Goal: Task Accomplishment & Management: Manage account settings

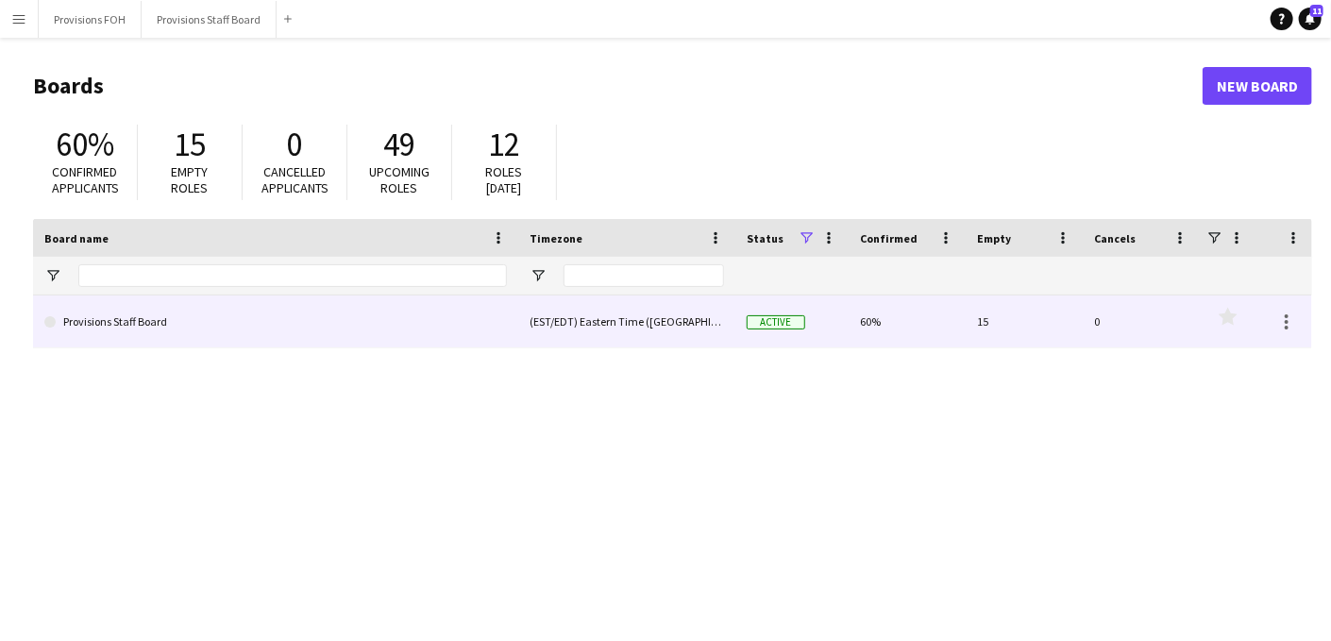
click at [127, 310] on link "Provisions Staff Board" at bounding box center [275, 321] width 463 height 53
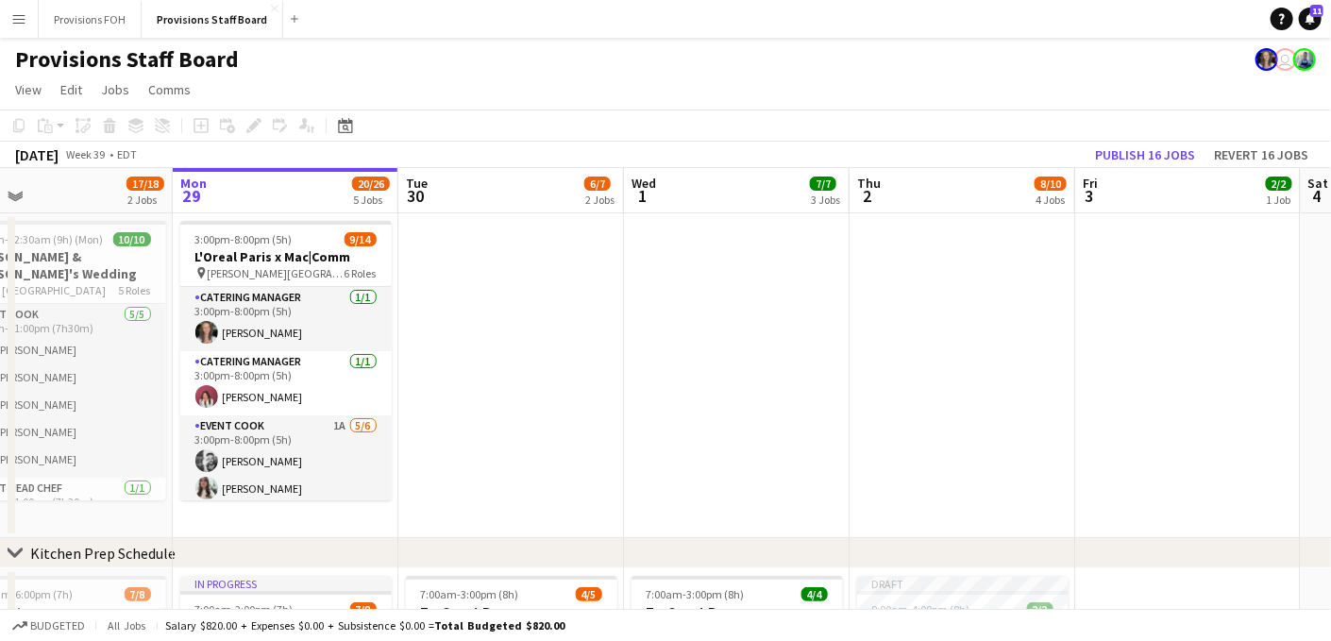
scroll to position [0, 506]
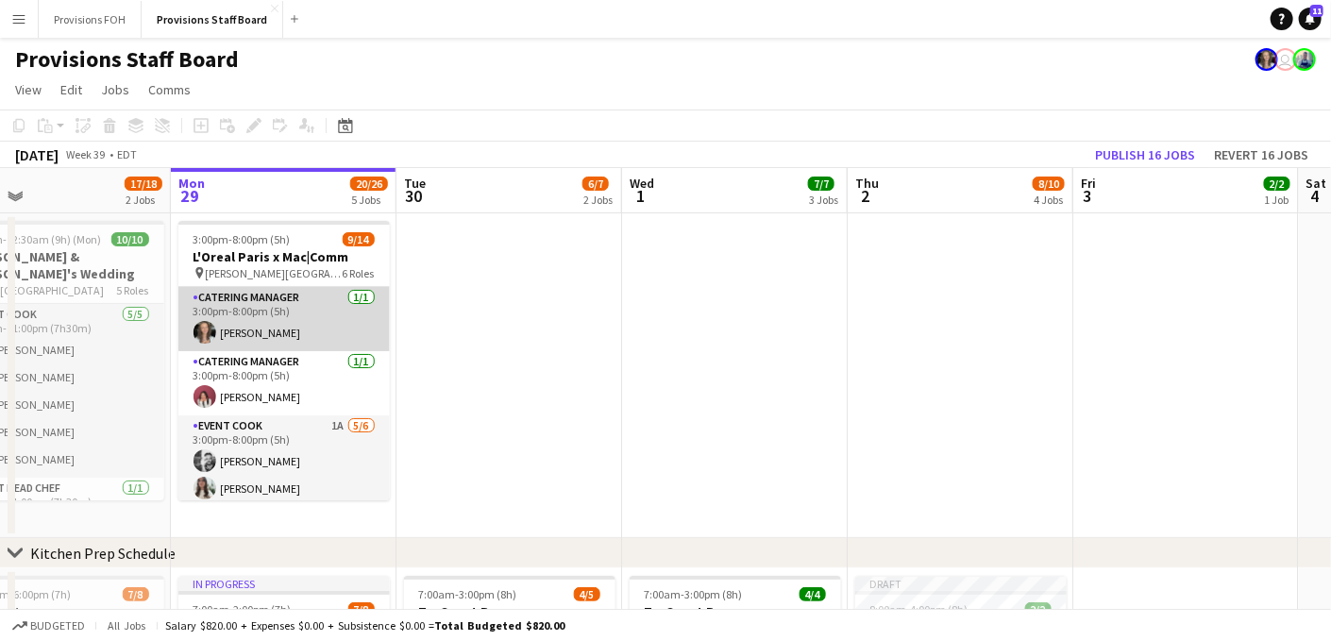
click at [304, 326] on app-card-role "Catering Manager [DATE] 3:00pm-8:00pm (5h) [PERSON_NAME]" at bounding box center [283, 319] width 211 height 64
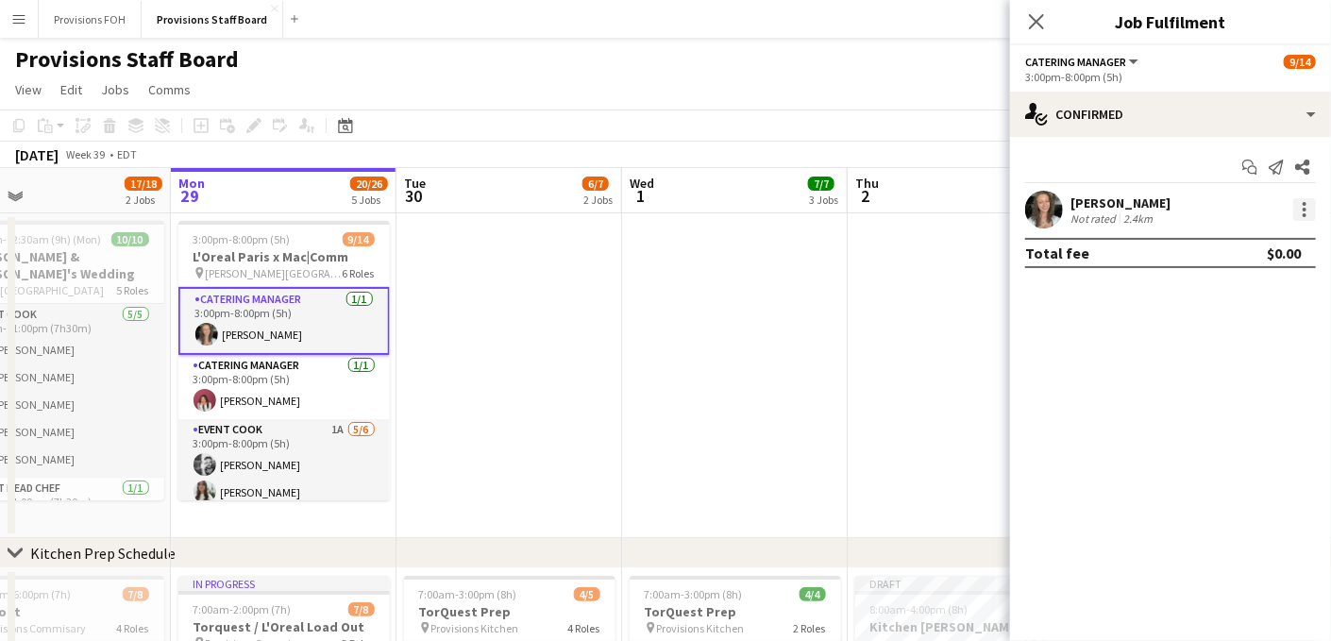
click at [1304, 218] on div at bounding box center [1304, 209] width 23 height 23
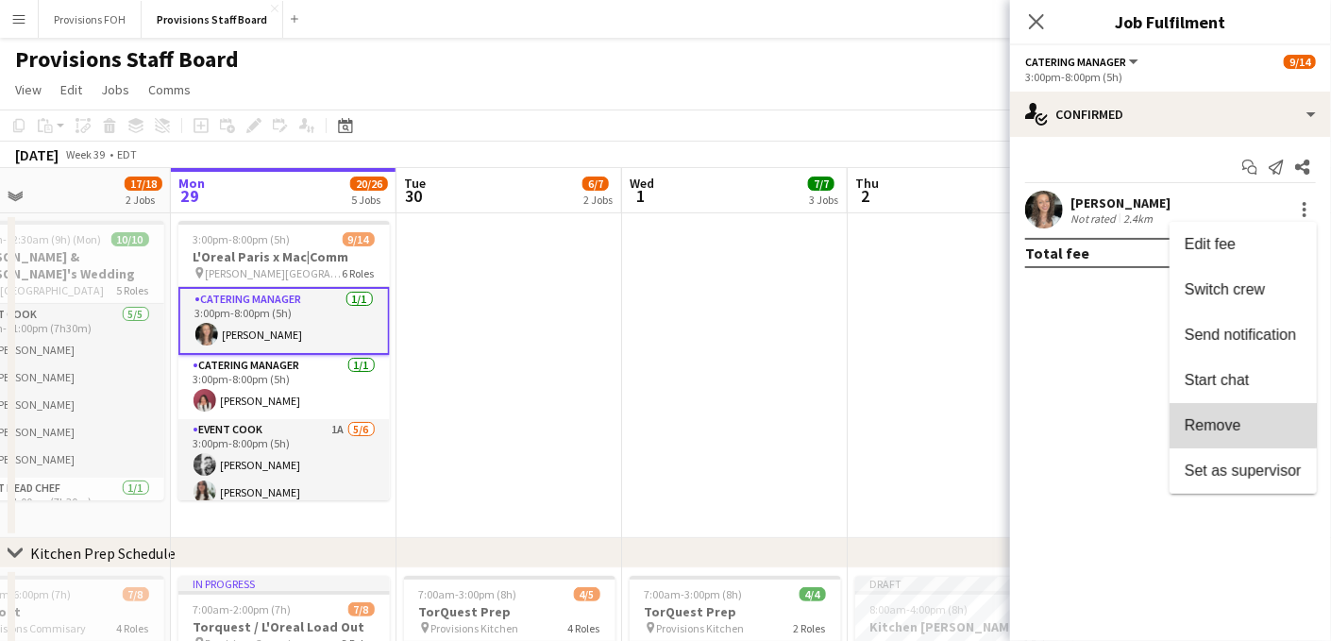
click at [1218, 417] on span "Remove" at bounding box center [1213, 425] width 57 height 16
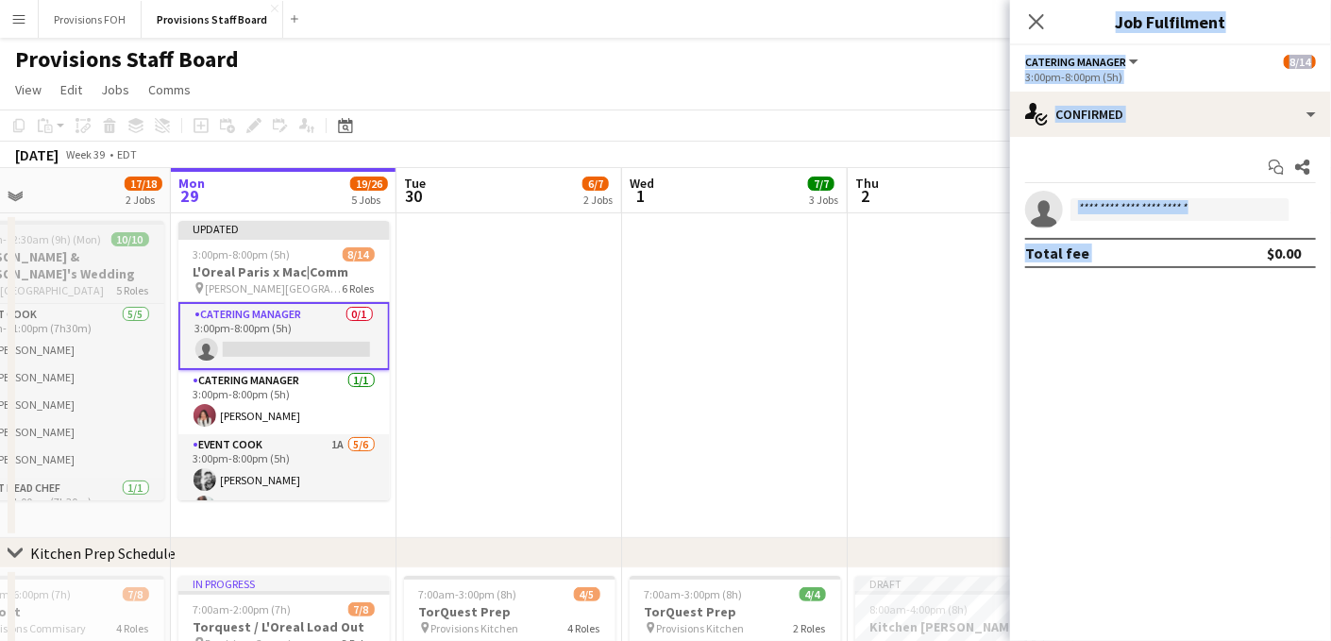
drag, startPoint x: 1218, startPoint y: 416, endPoint x: 75, endPoint y: 266, distance: 1153.1
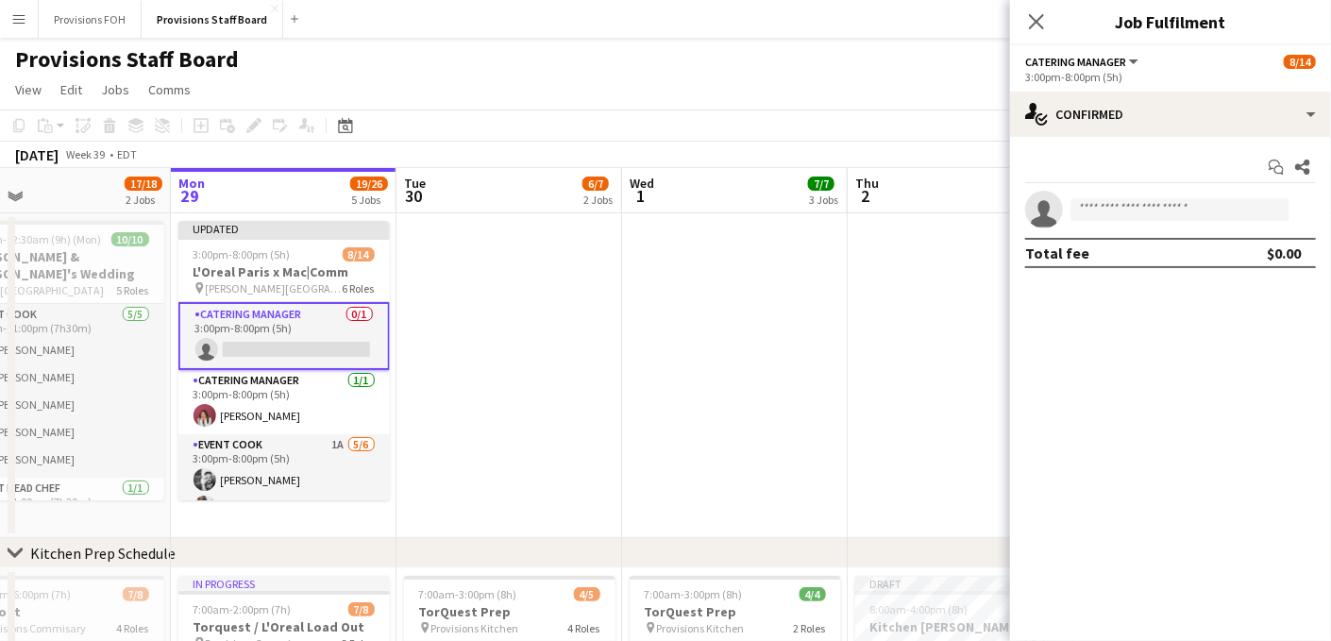
click at [397, 146] on div "[DATE] Week 39 • EDT Publish 1 job Revert 1 job" at bounding box center [665, 155] width 1331 height 26
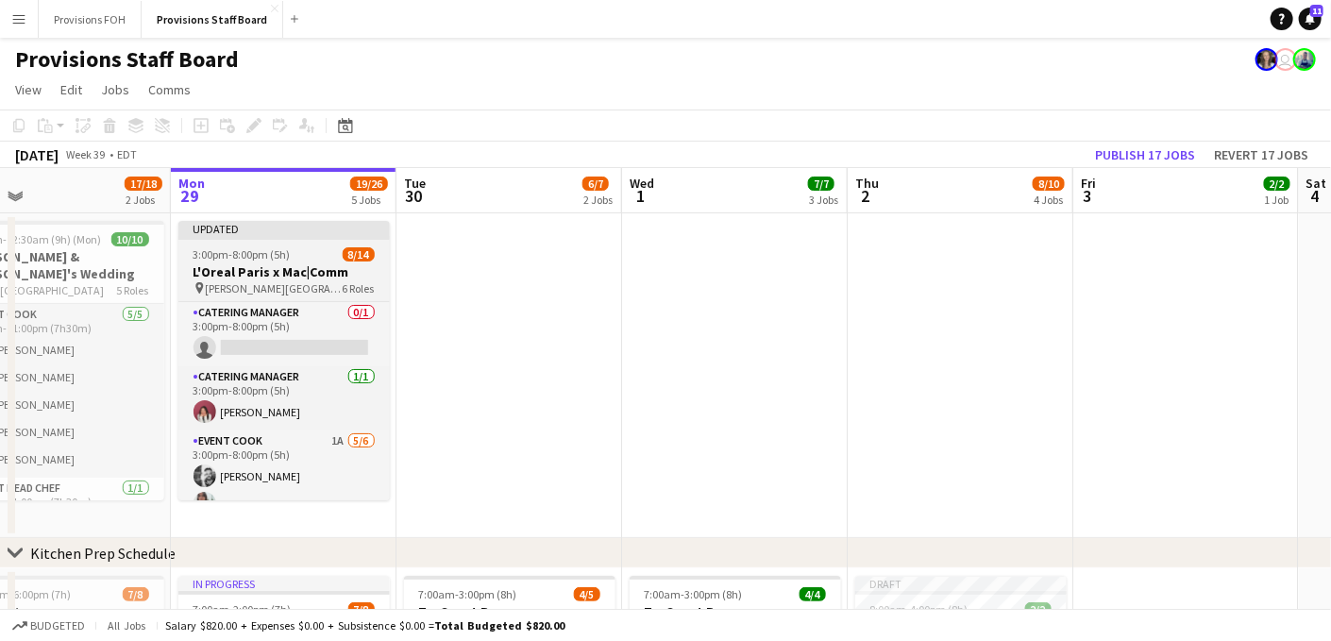
click at [279, 241] on app-job-card "Updated 3:00pm-8:00pm (5h) 8/14 L'Oreal Paris x Mac|Comm pin [PERSON_NAME] [PER…" at bounding box center [283, 360] width 211 height 279
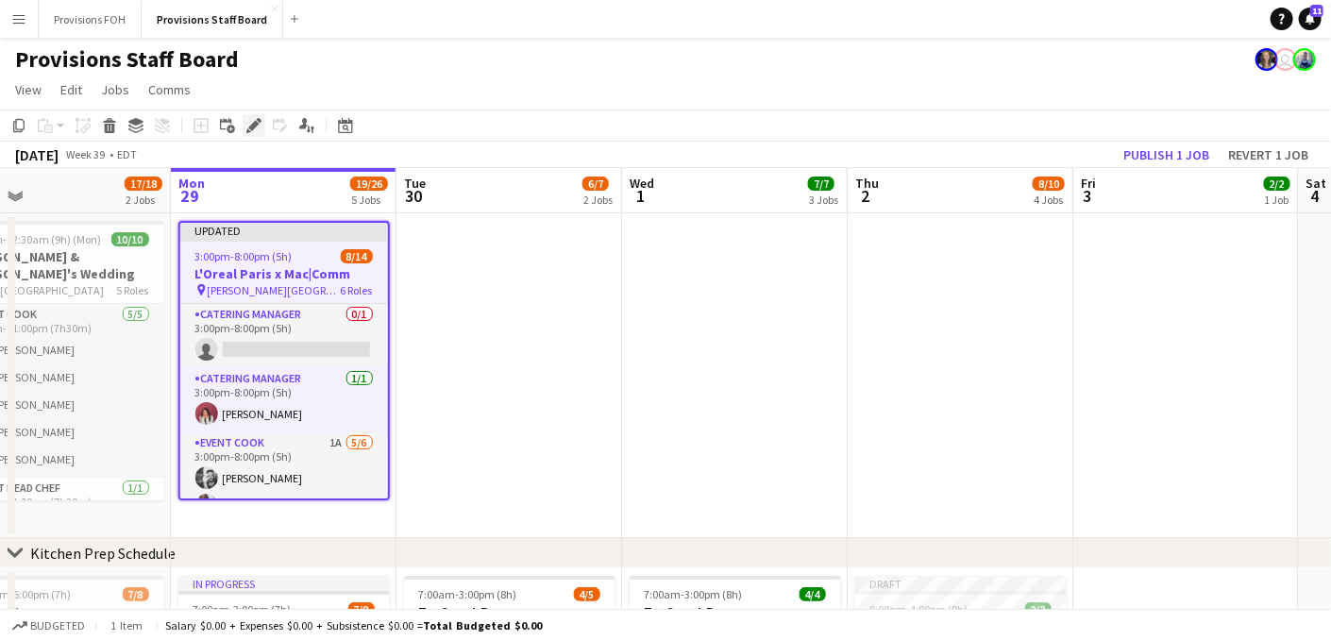
click at [249, 123] on icon "Edit" at bounding box center [253, 125] width 15 height 15
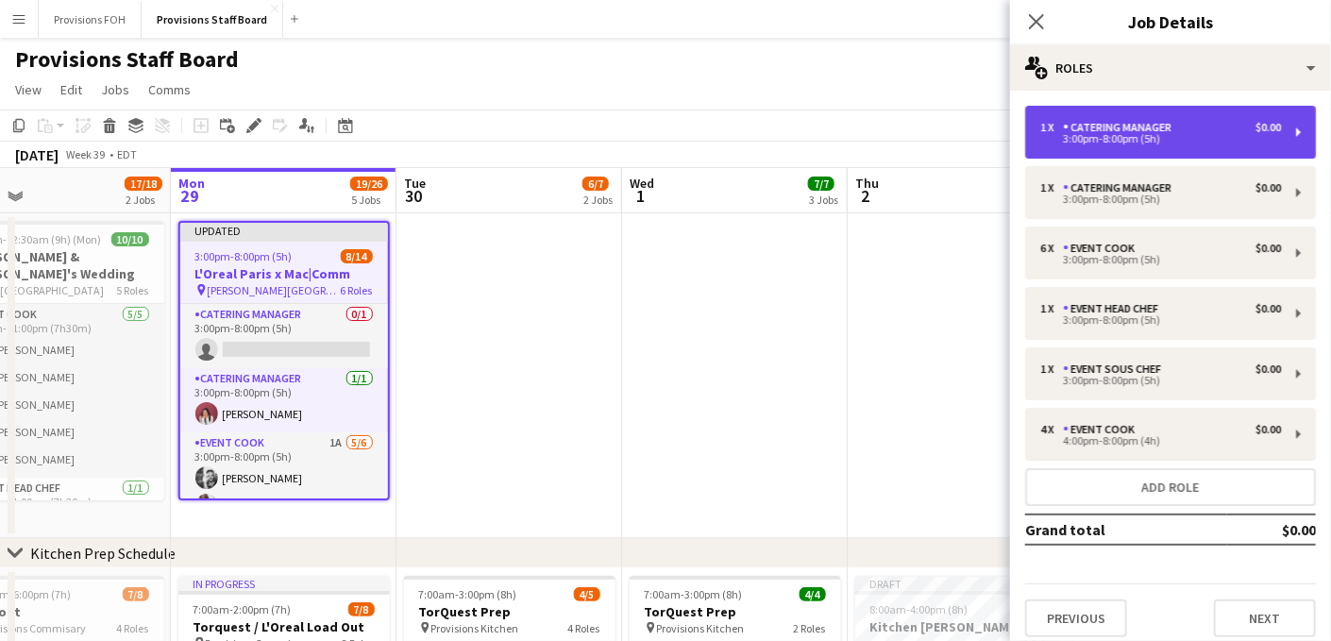
click at [1190, 148] on div "1 x Catering Manager $0.00 3:00pm-8:00pm (5h)" at bounding box center [1170, 132] width 291 height 53
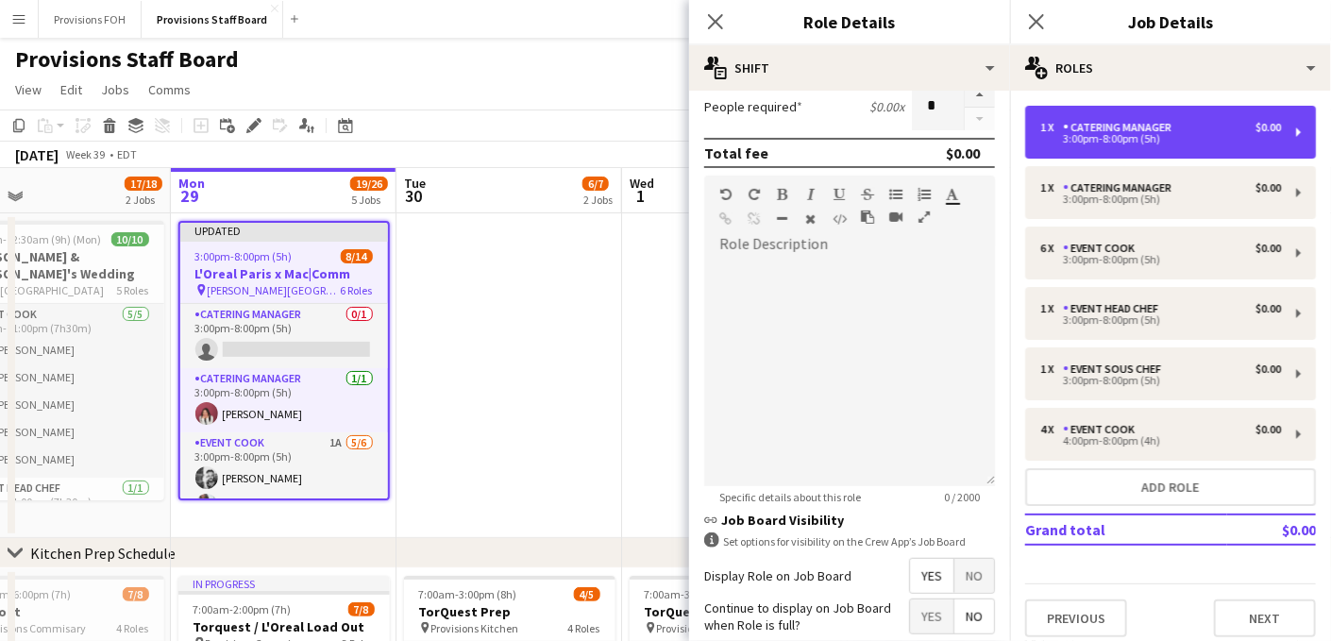
scroll to position [427, 0]
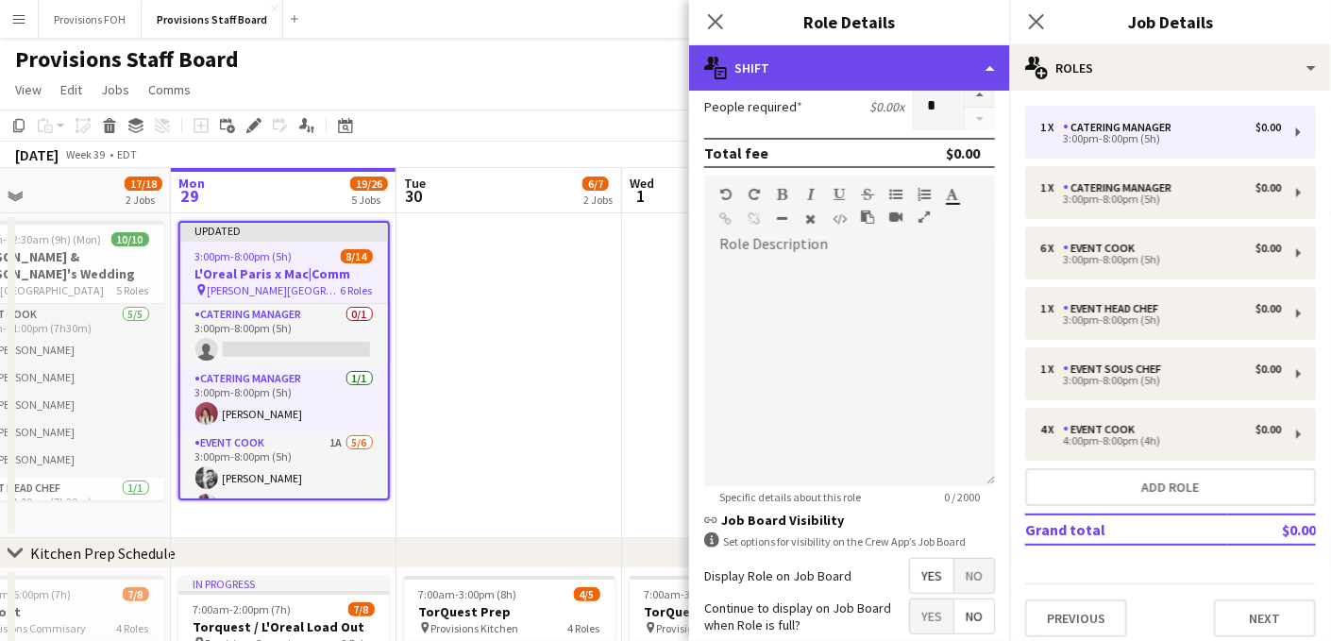
click at [988, 75] on div "multiple-actions-text Shift" at bounding box center [849, 67] width 321 height 45
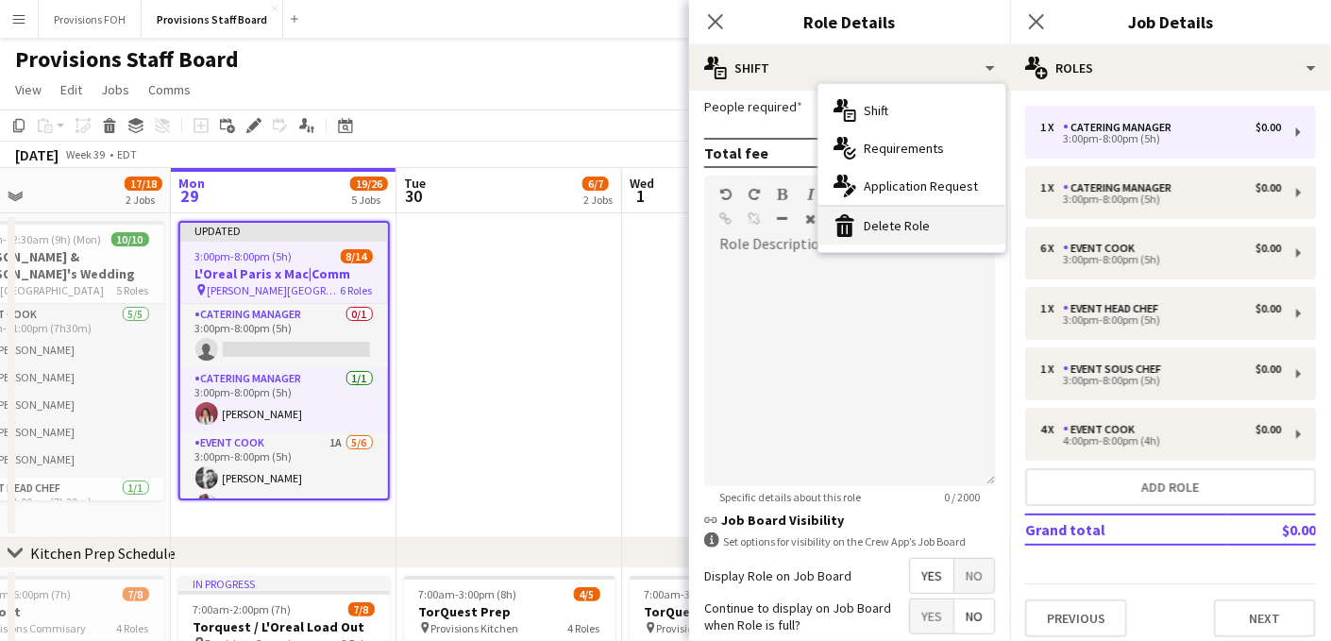
click at [888, 217] on div "bin-2 Delete Role" at bounding box center [912, 226] width 187 height 38
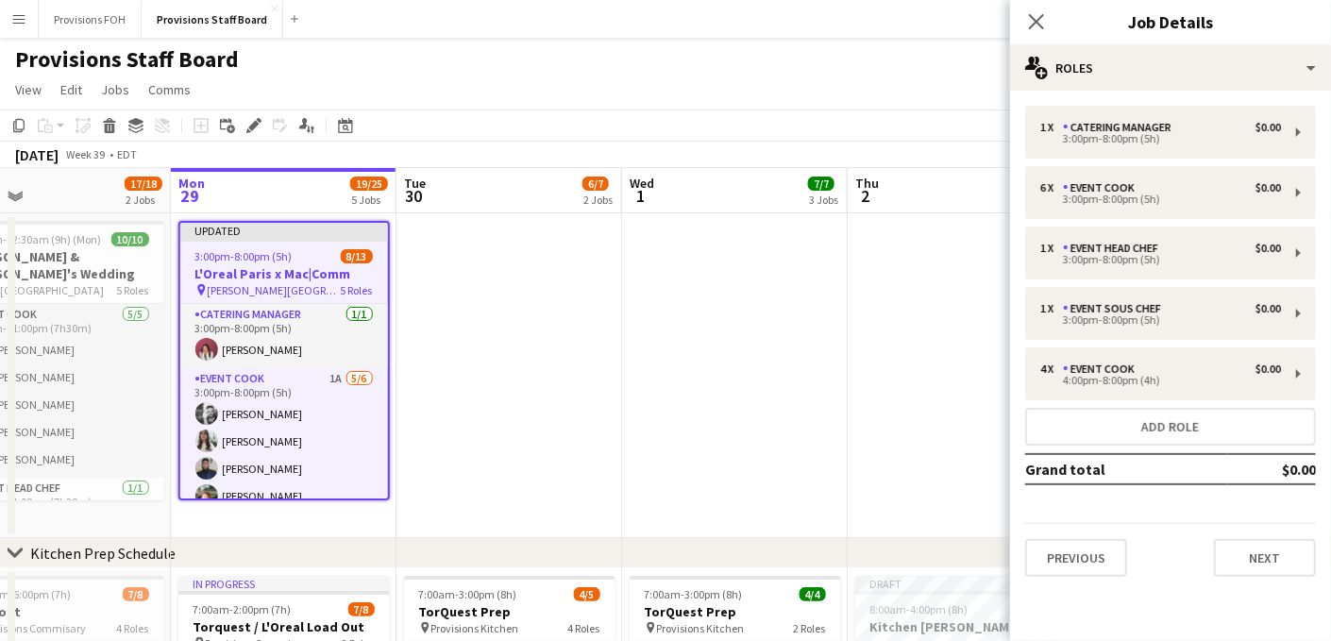
click at [1048, 22] on div "Close pop-in" at bounding box center [1036, 21] width 53 height 43
click at [1042, 22] on icon "Close pop-in" at bounding box center [1036, 21] width 18 height 18
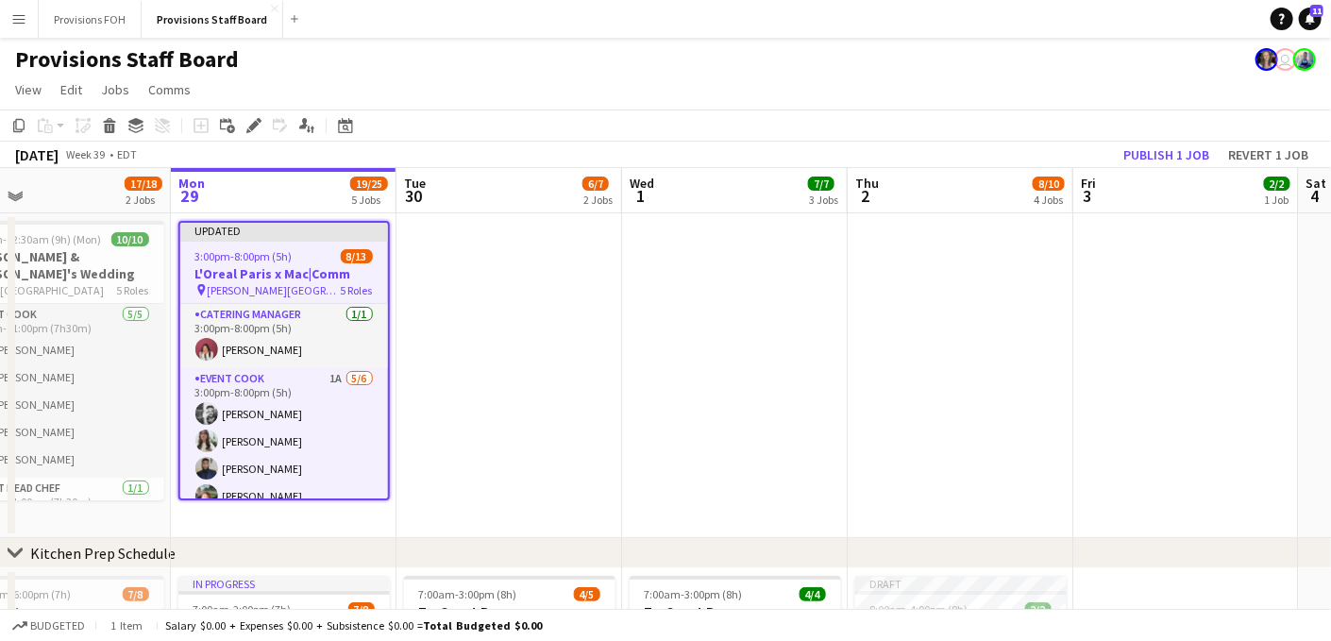
click at [284, 268] on h3 "L'Oreal Paris x Mac|Comm" at bounding box center [284, 273] width 208 height 17
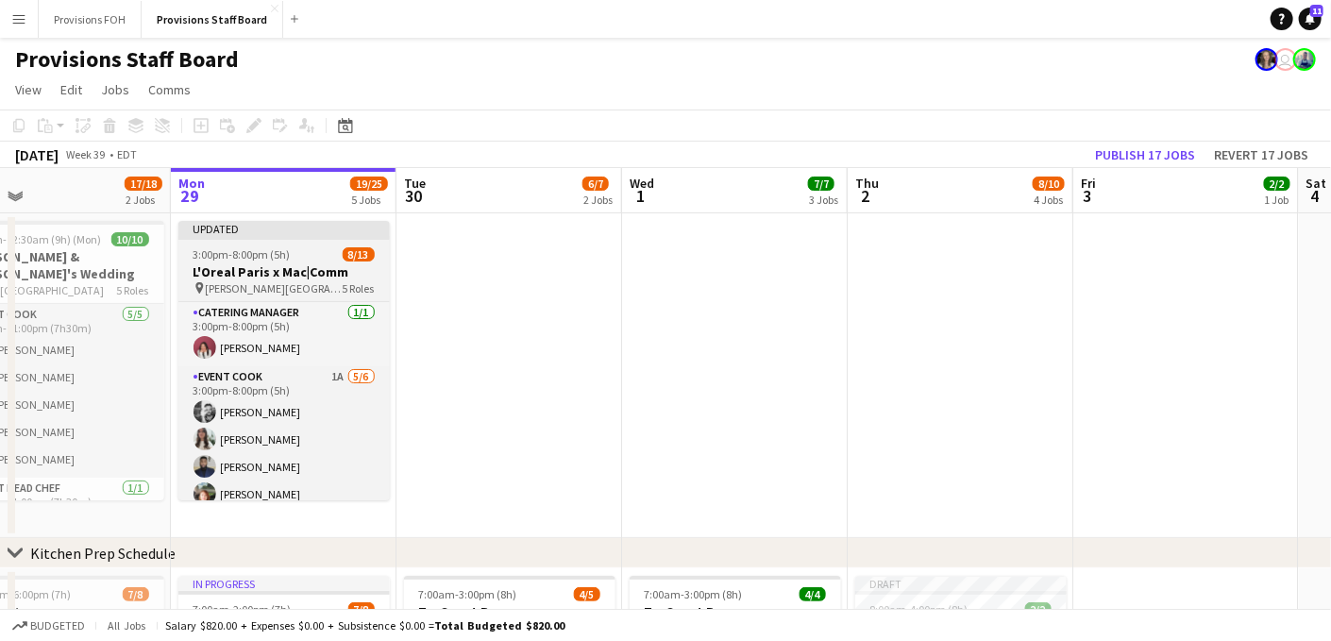
click at [284, 268] on h3 "L'Oreal Paris x Mac|Comm" at bounding box center [283, 271] width 211 height 17
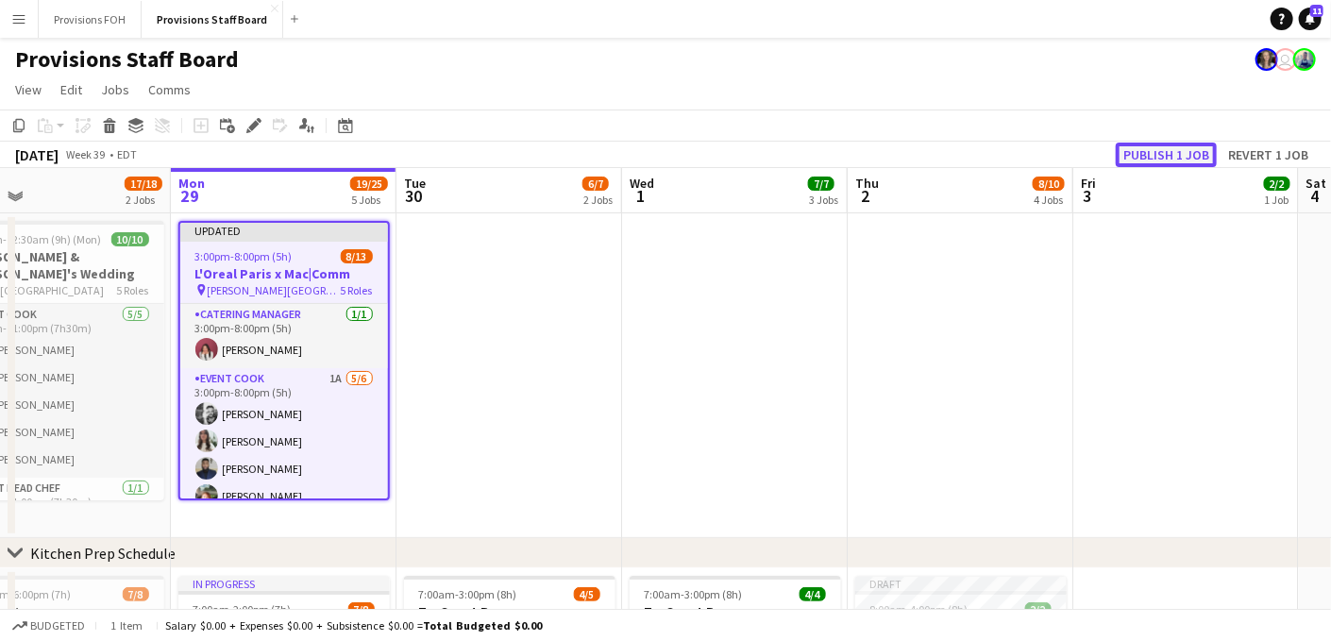
click at [1128, 150] on button "Publish 1 job" at bounding box center [1166, 155] width 101 height 25
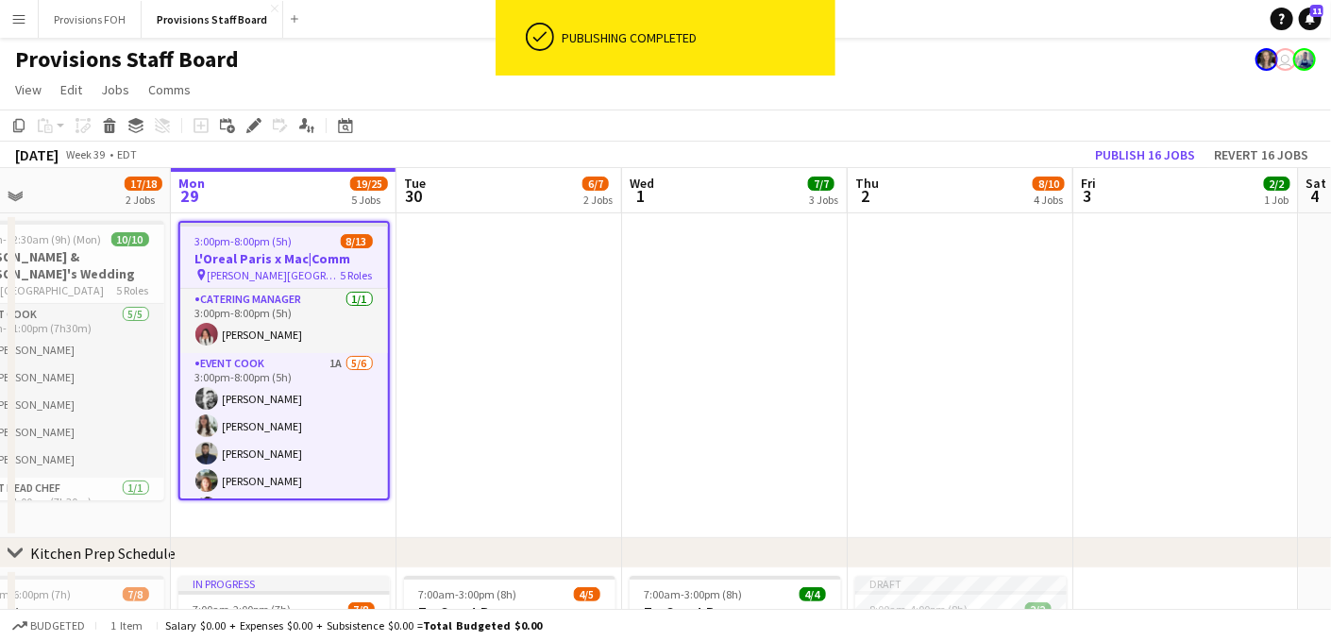
click at [931, 120] on app-toolbar "Copy Paste Paste Ctrl+V Paste with crew Ctrl+Shift+V Paste linked Job [GEOGRAPH…" at bounding box center [665, 126] width 1331 height 32
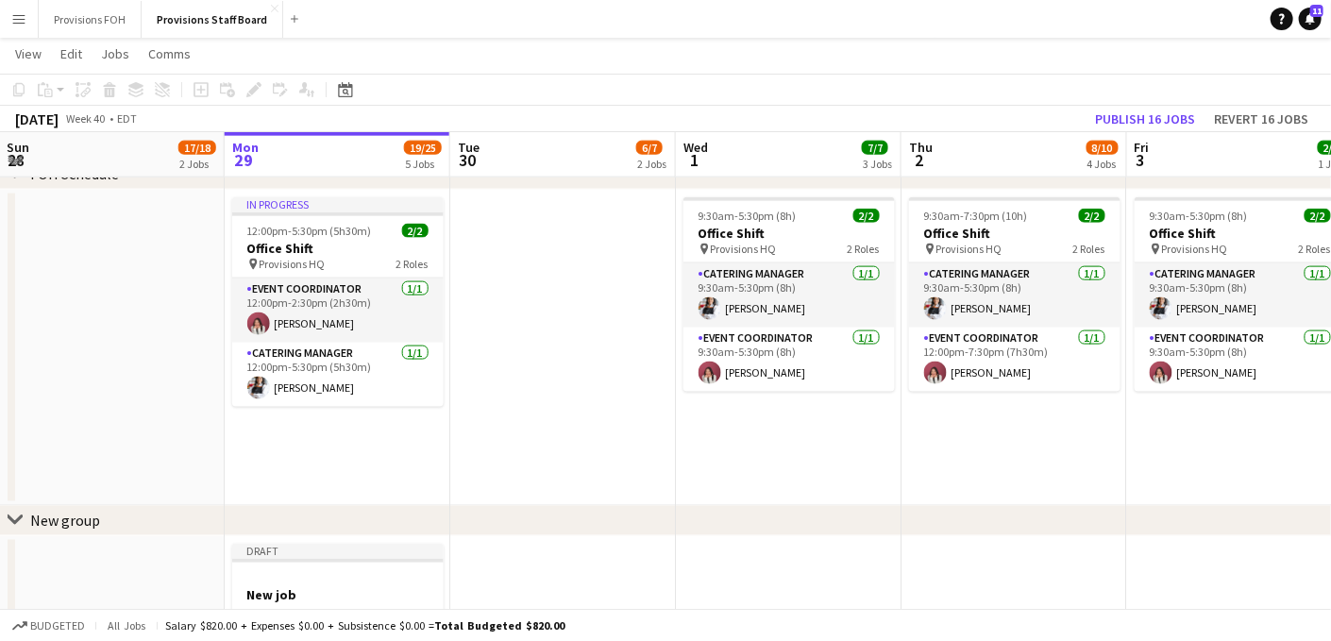
scroll to position [0, 453]
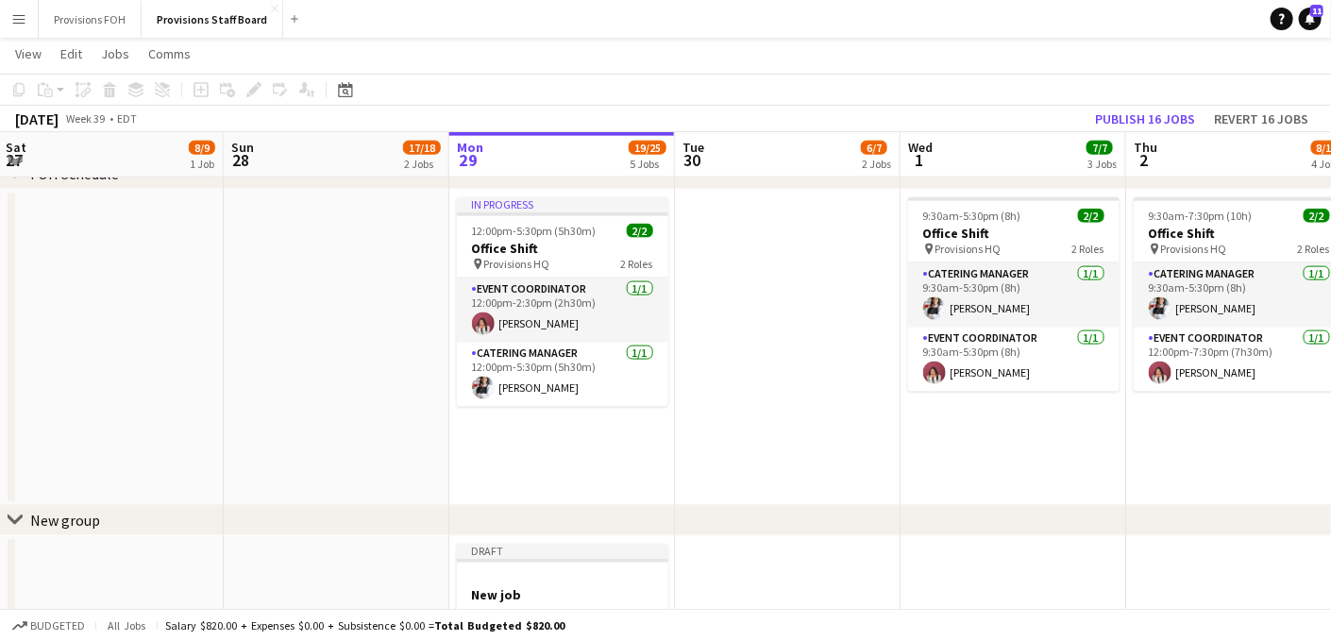
click at [14, 14] on app-icon "Menu" at bounding box center [18, 18] width 15 height 15
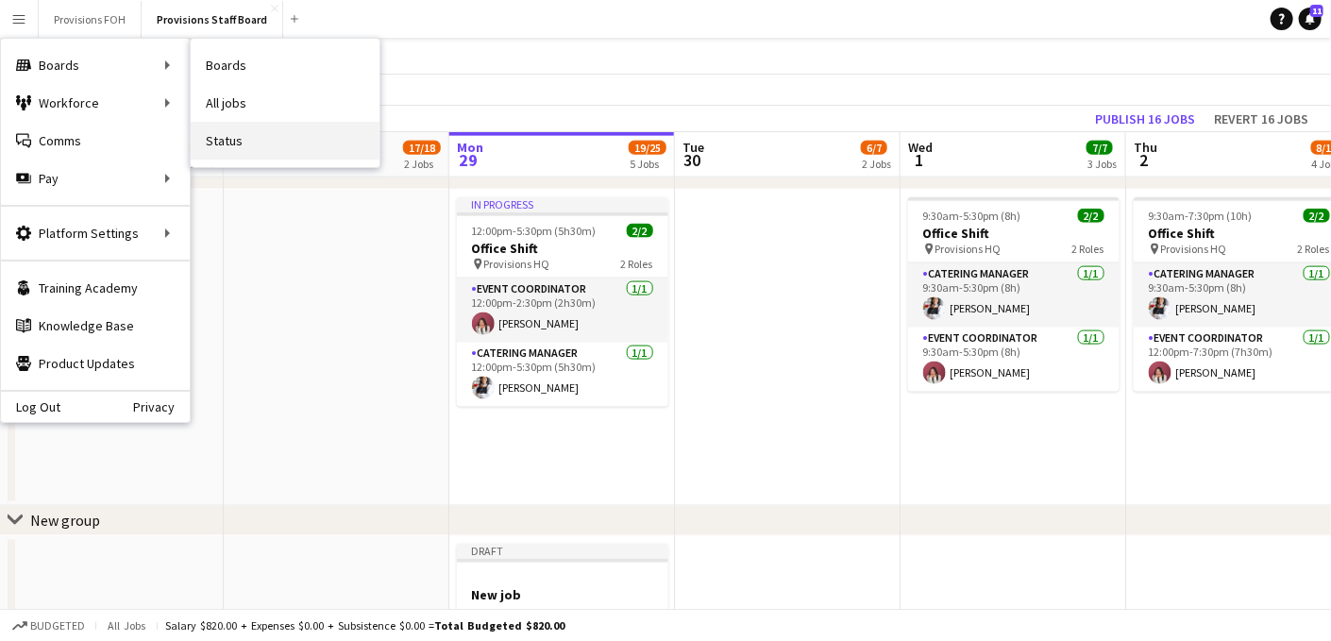
click at [215, 134] on link "Status" at bounding box center [285, 141] width 189 height 38
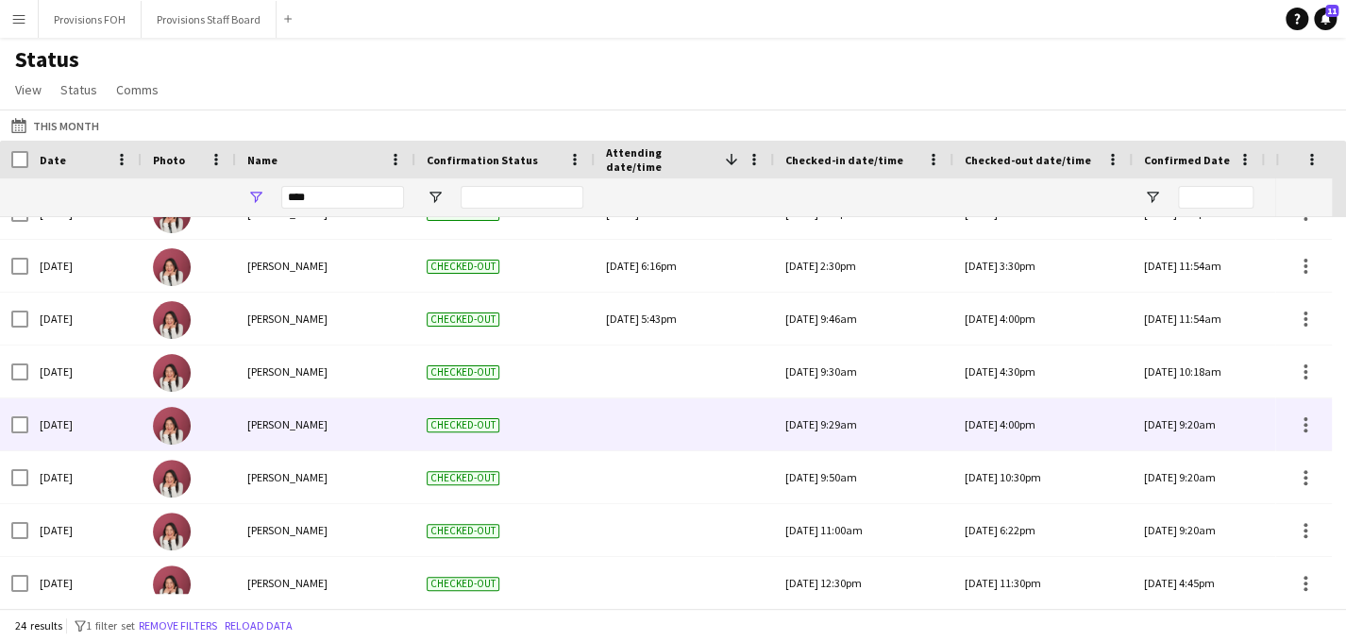
scroll to position [8, 0]
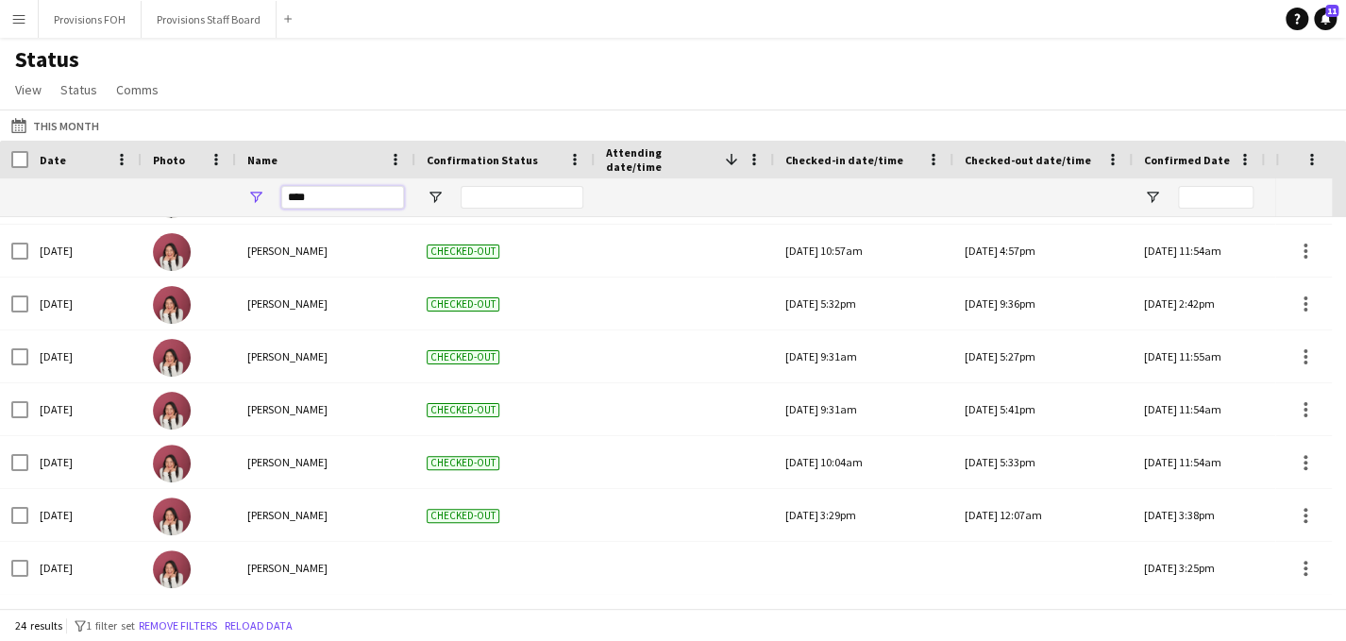
click at [365, 206] on input "****" at bounding box center [342, 197] width 123 height 23
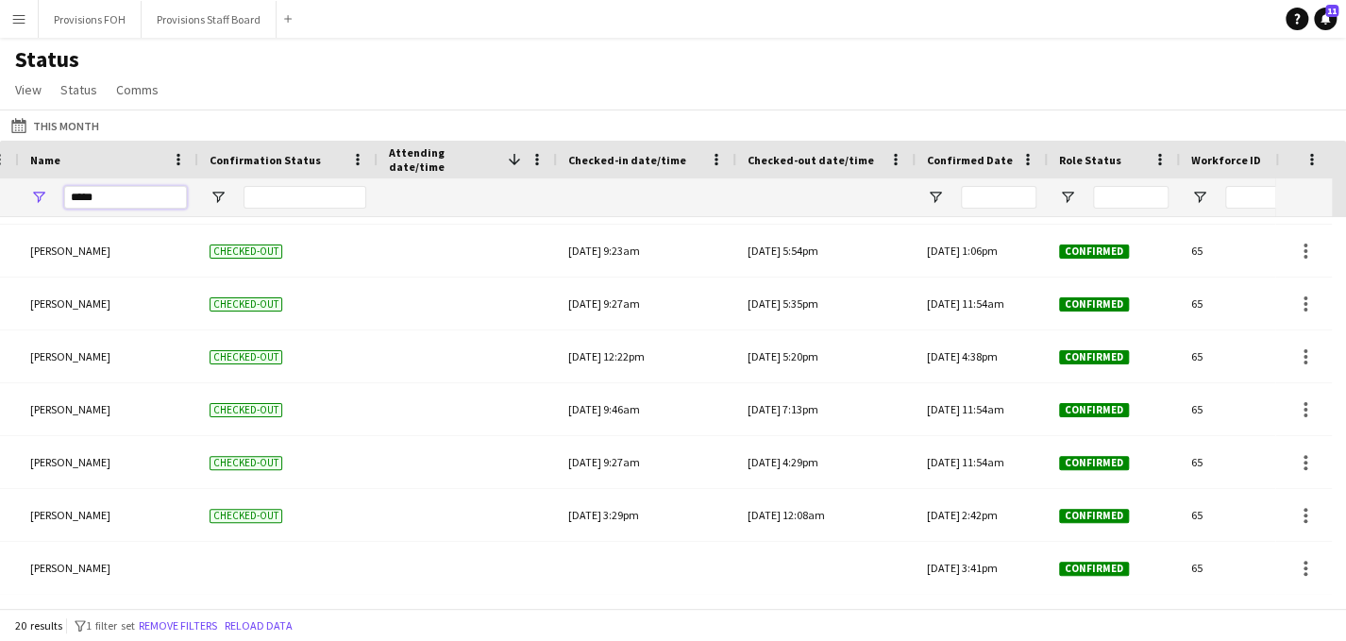
type input "*****"
click at [106, 22] on button "Provisions FOH Close" at bounding box center [90, 19] width 103 height 37
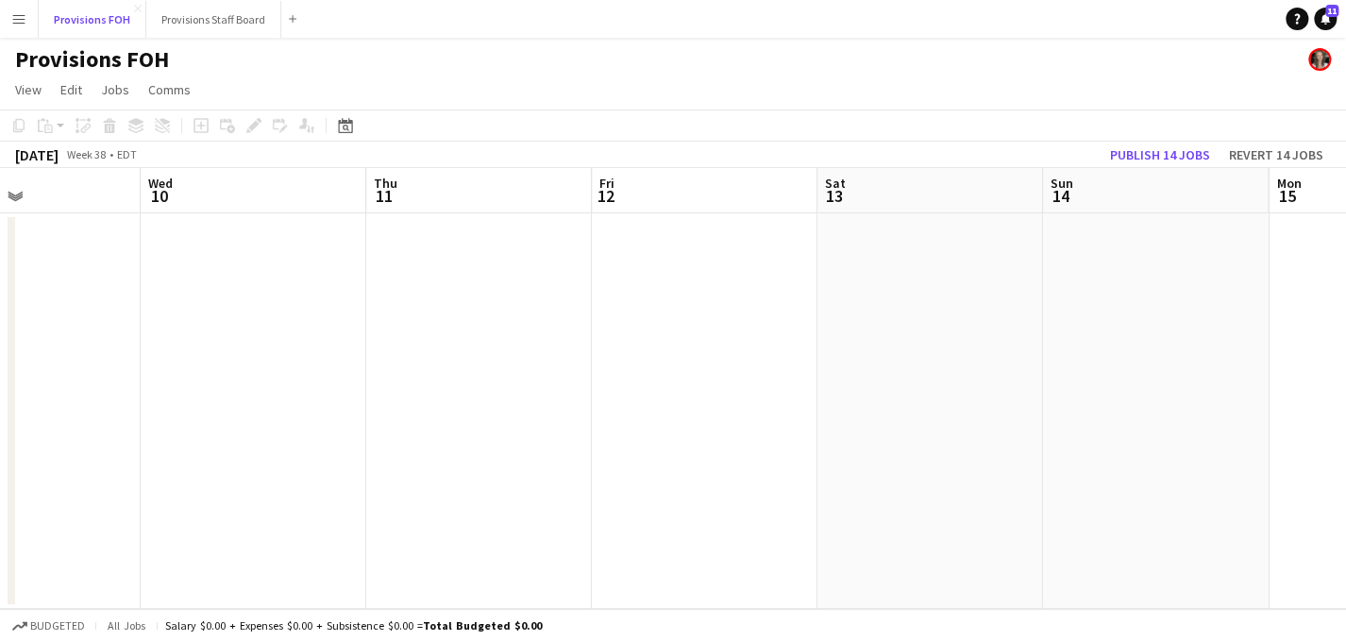
scroll to position [0, 452]
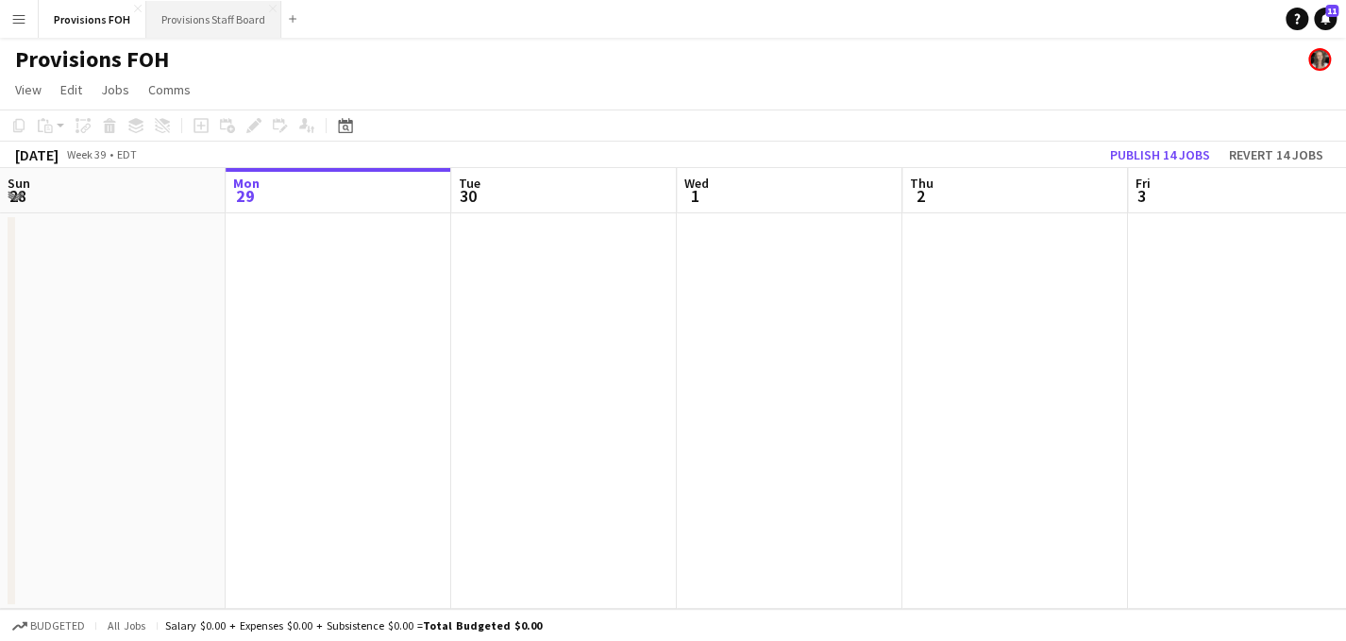
click at [207, 12] on button "Provisions Staff Board Close" at bounding box center [213, 19] width 135 height 37
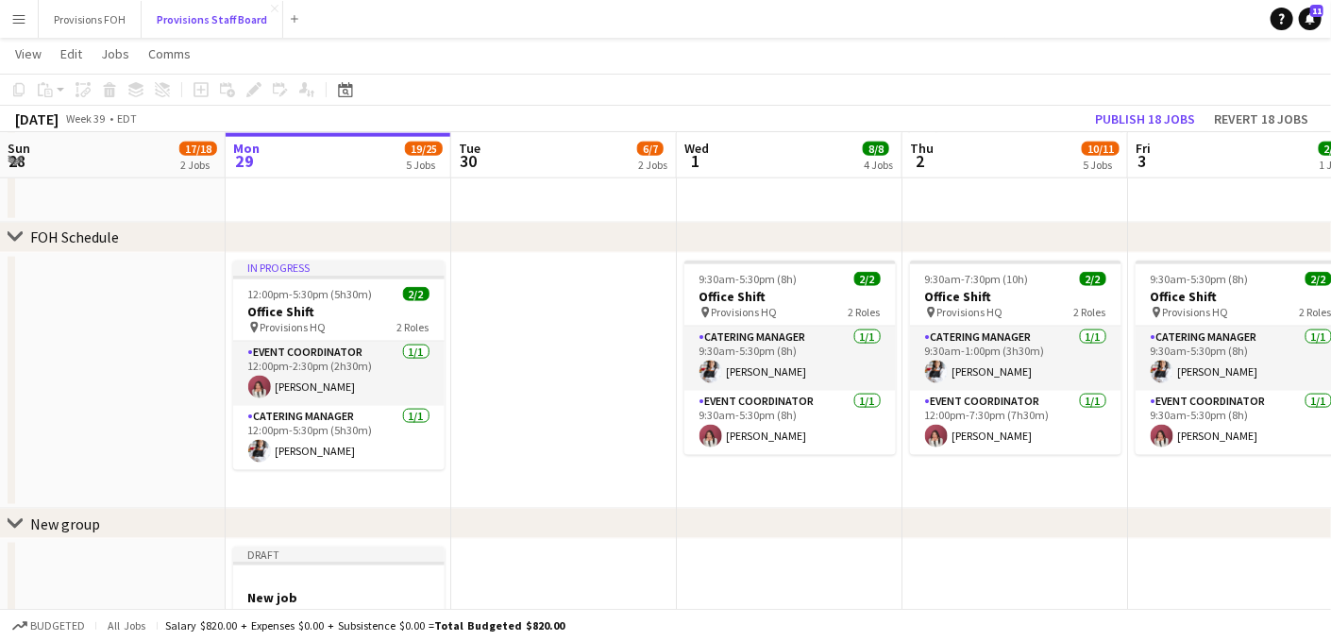
scroll to position [1065, 0]
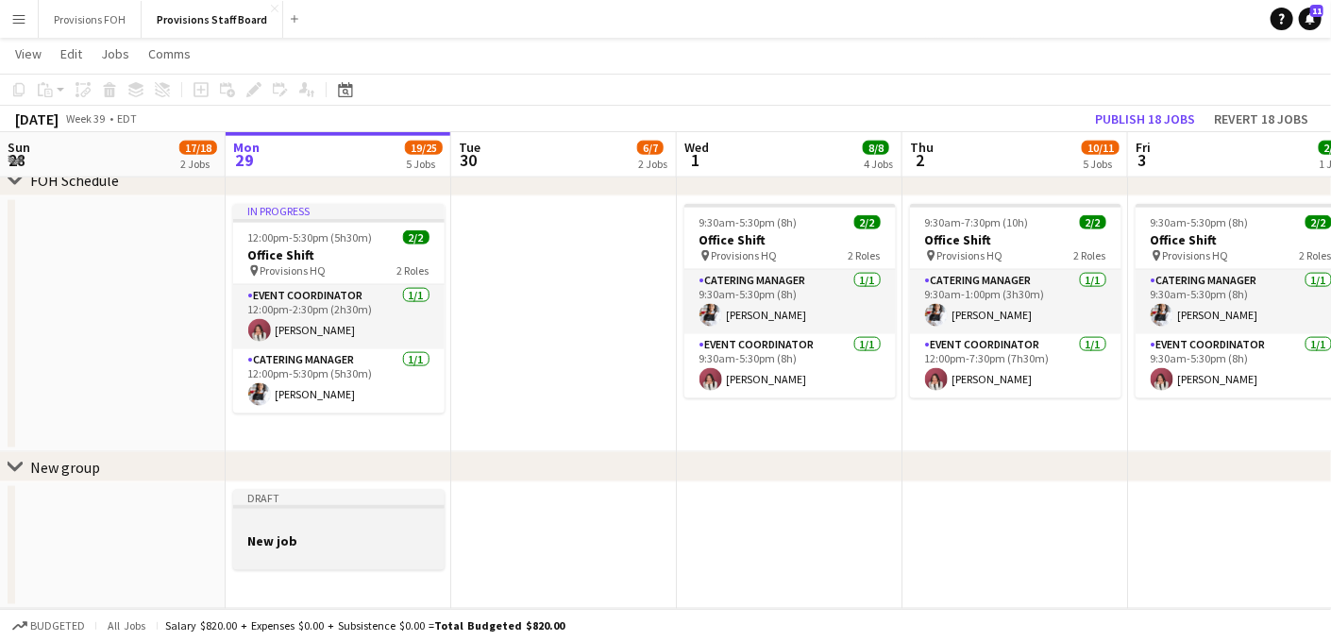
click at [328, 509] on div at bounding box center [338, 507] width 211 height 4
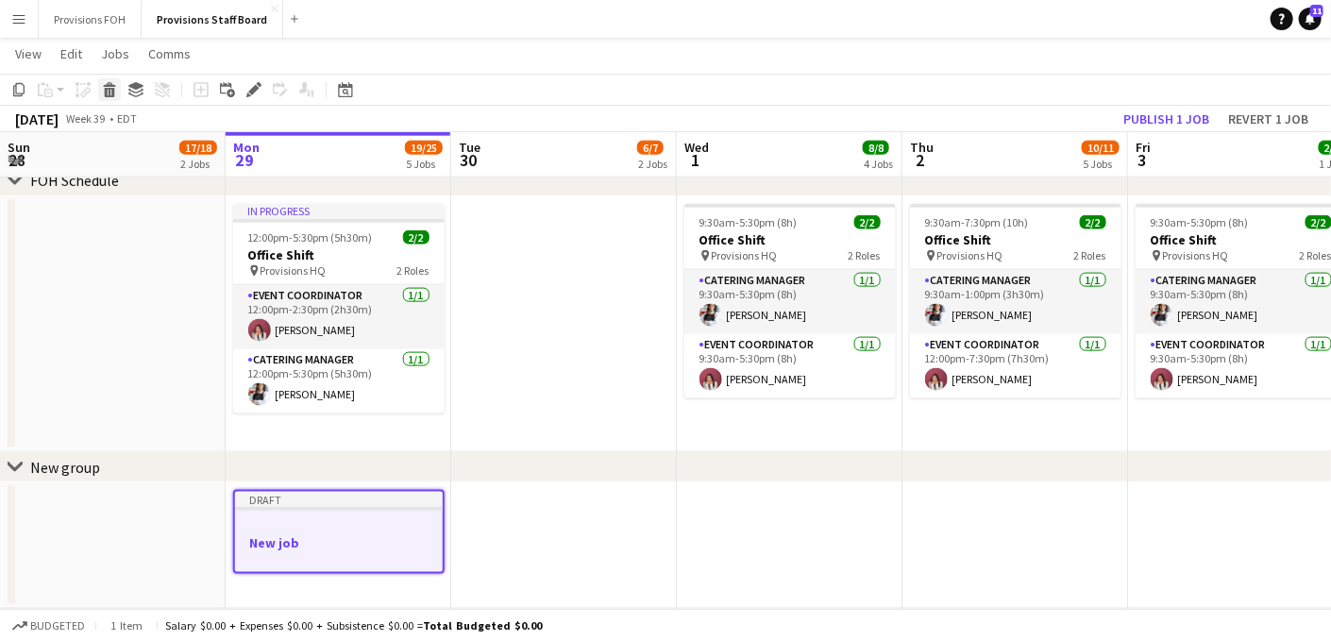
click at [112, 86] on icon at bounding box center [109, 84] width 12 height 5
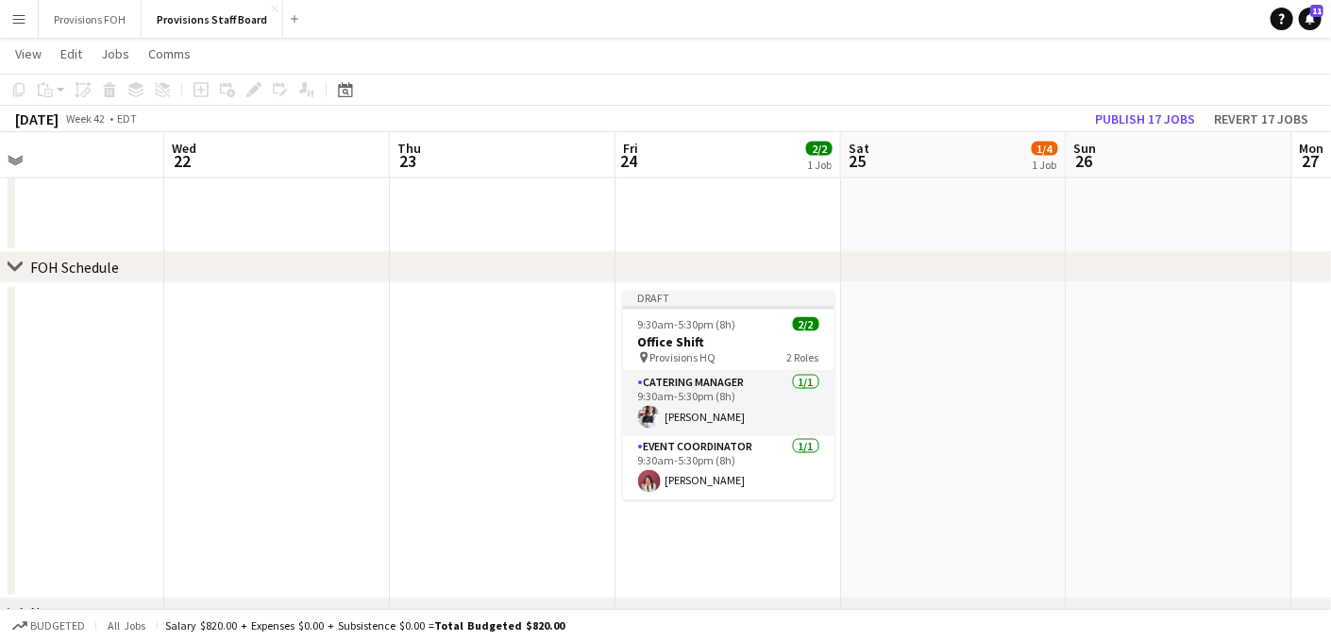
scroll to position [0, 736]
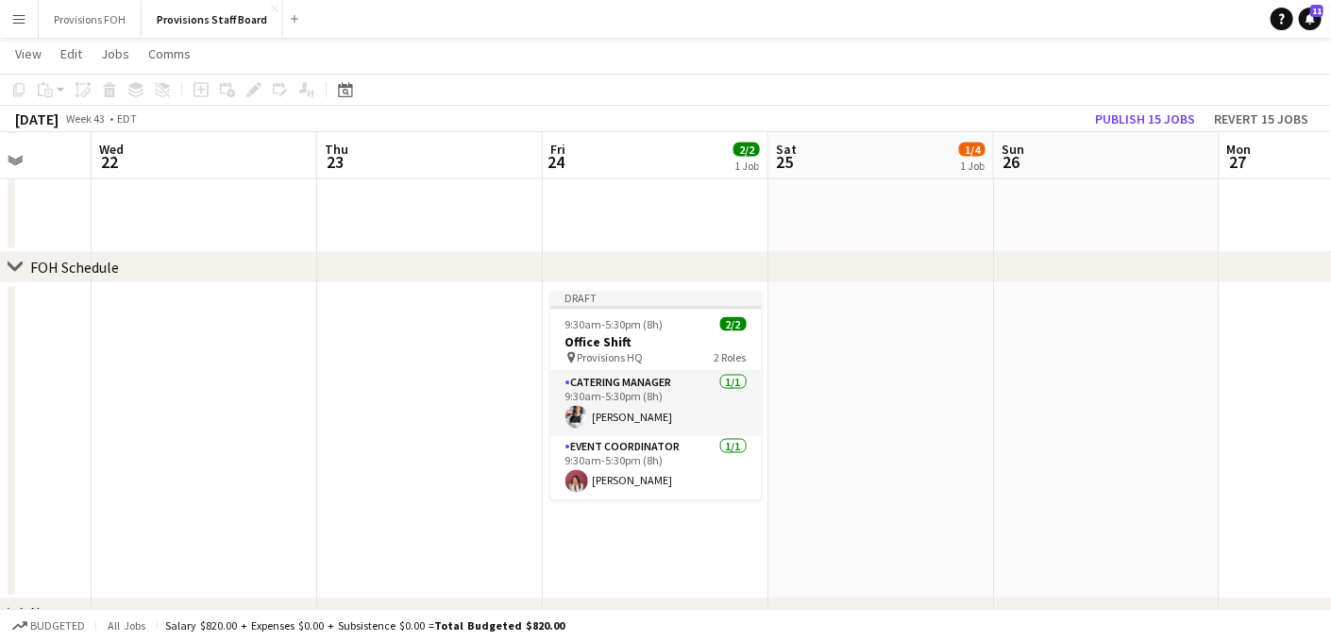
scroll to position [1266, 0]
